Goal: Task Accomplishment & Management: Manage account settings

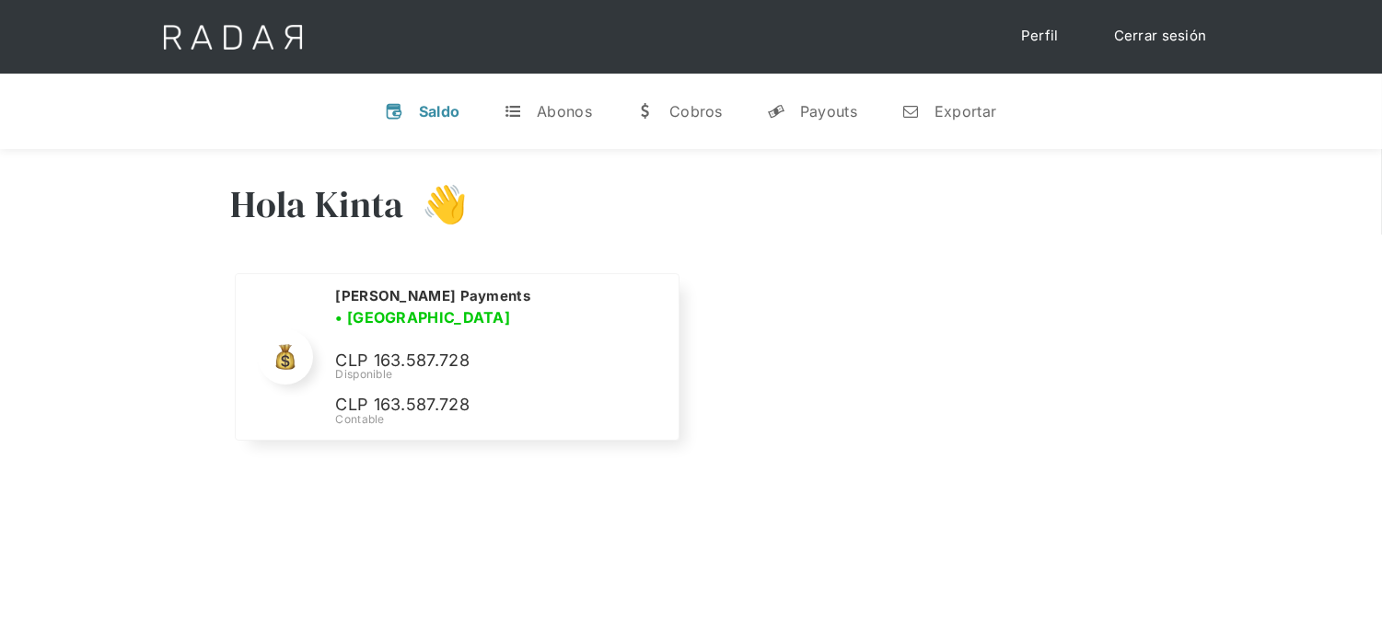
click at [1138, 47] on link "Cerrar sesión" at bounding box center [1160, 36] width 130 height 36
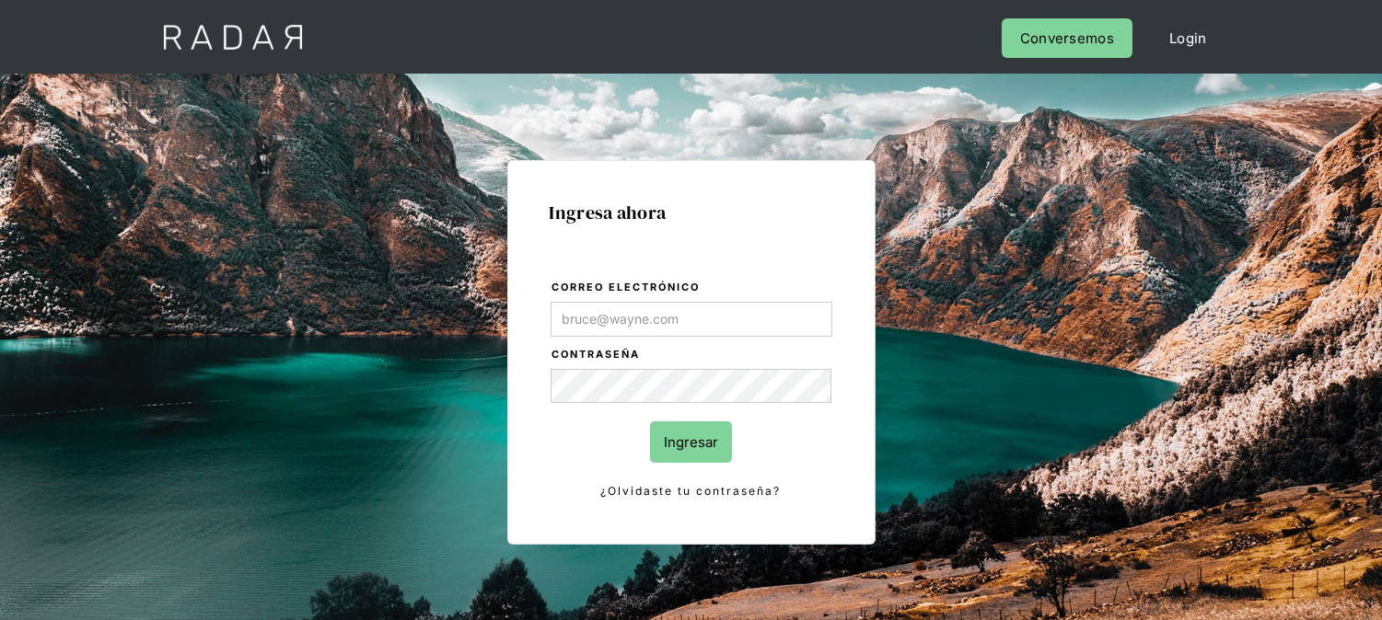
type input "[EMAIL_ADDRESS][PERSON_NAME][DOMAIN_NAME]"
click at [707, 444] on input "Ingresar" at bounding box center [691, 442] width 82 height 41
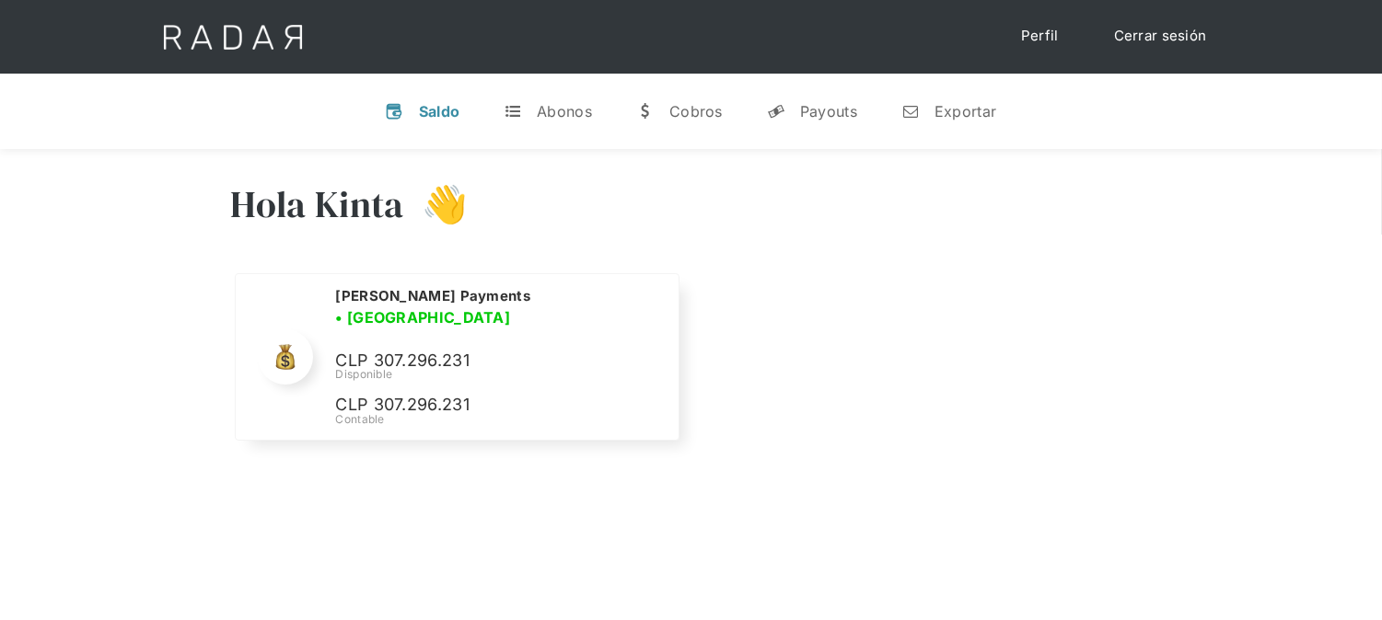
click at [1118, 32] on link "Cerrar sesión" at bounding box center [1160, 36] width 130 height 36
